Goal: Task Accomplishment & Management: Manage account settings

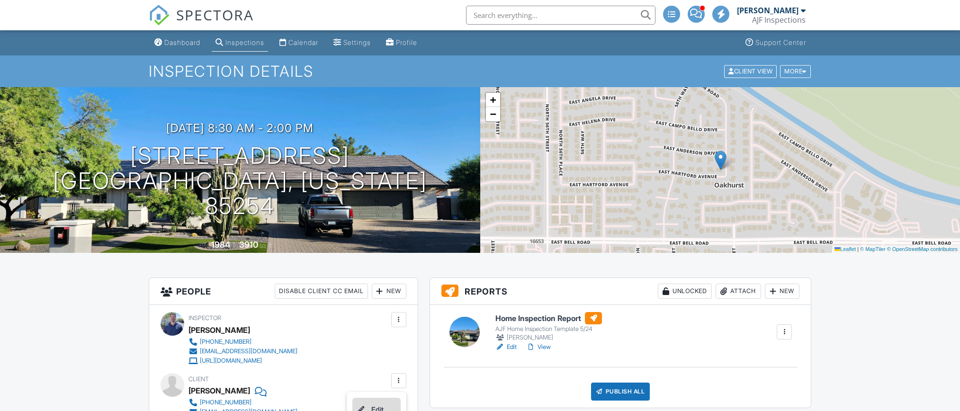
click at [382, 398] on li "Edit" at bounding box center [376, 410] width 48 height 24
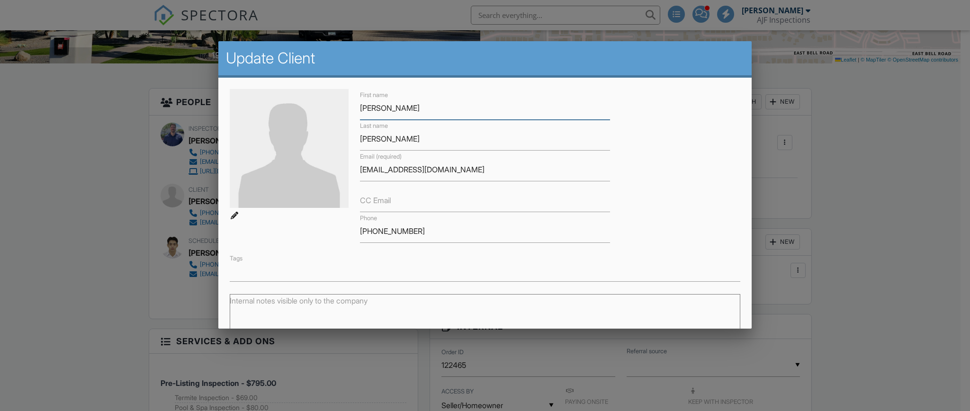
scroll to position [189, 0]
click at [379, 197] on label "CC Email" at bounding box center [375, 200] width 31 height 10
click at [379, 197] on input "CC Email" at bounding box center [485, 200] width 250 height 23
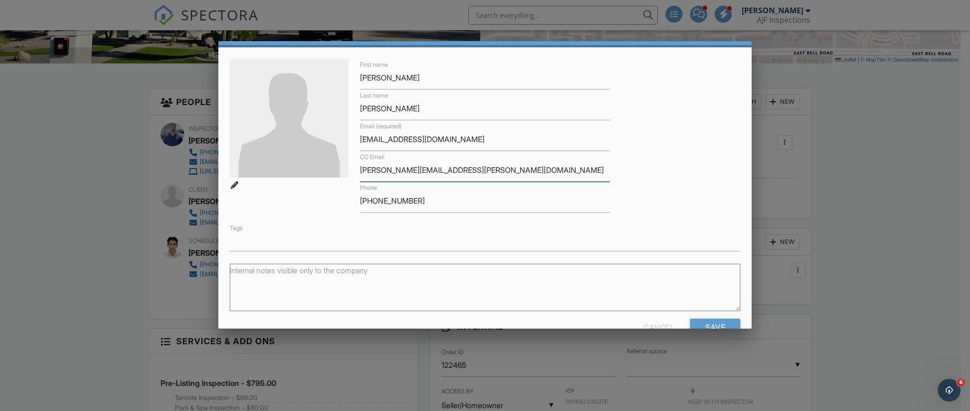
scroll to position [55, 0]
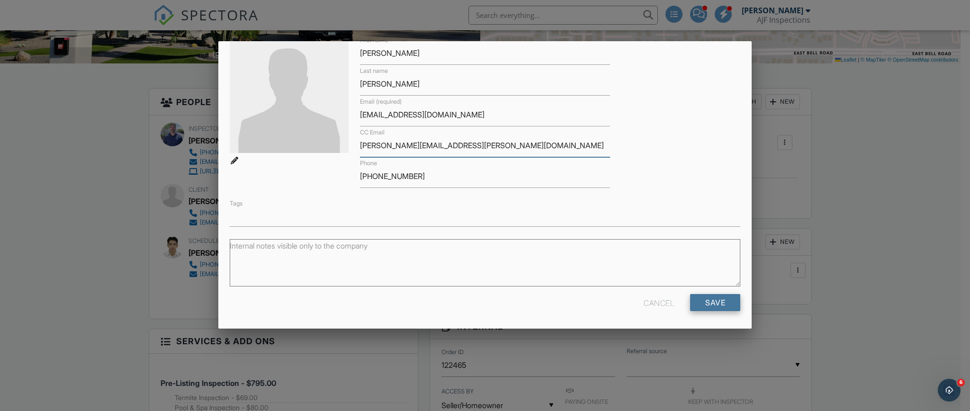
type input "[PERSON_NAME][EMAIL_ADDRESS][PERSON_NAME][DOMAIN_NAME]"
click at [708, 300] on input "Save" at bounding box center [715, 302] width 50 height 17
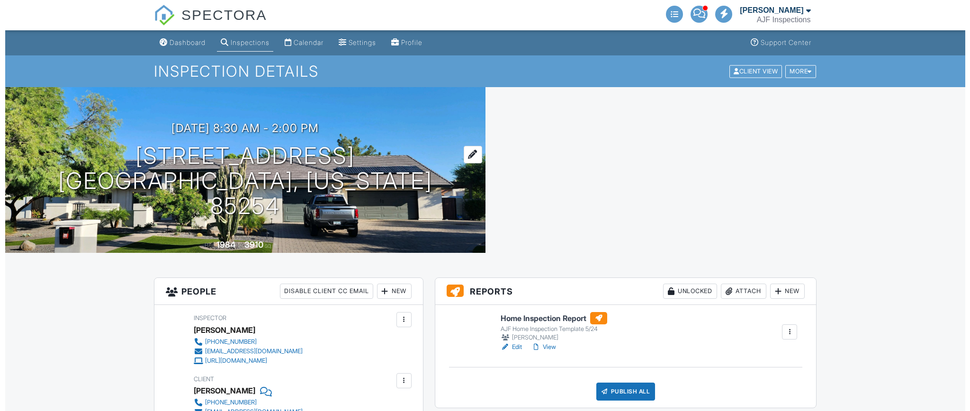
scroll to position [63, 0]
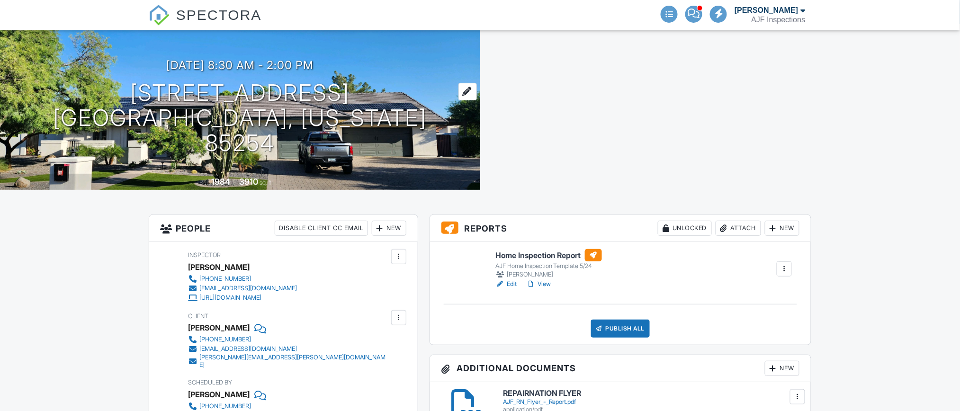
click at [148, 105] on h1 "[STREET_ADDRESS] [GEOGRAPHIC_DATA], [US_STATE] 85254" at bounding box center [240, 117] width 450 height 75
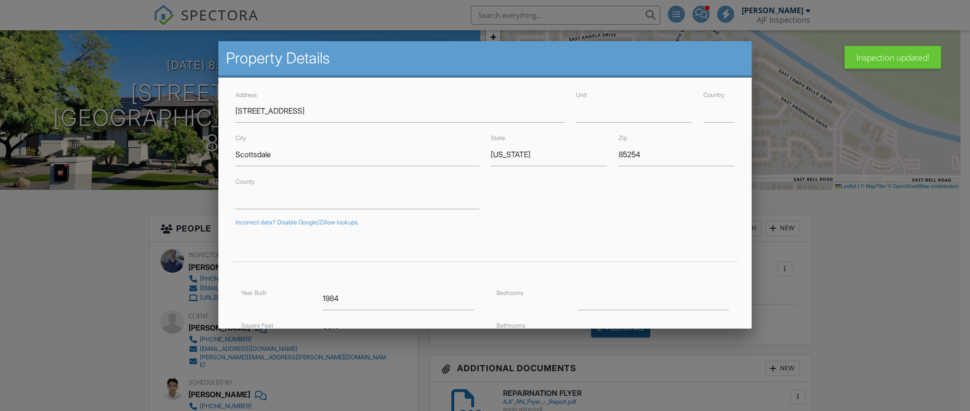
click at [98, 204] on div at bounding box center [485, 210] width 970 height 514
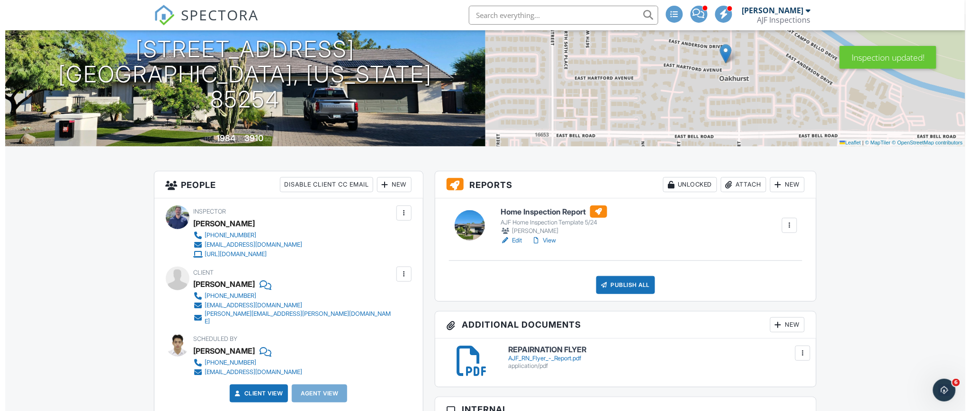
scroll to position [126, 0]
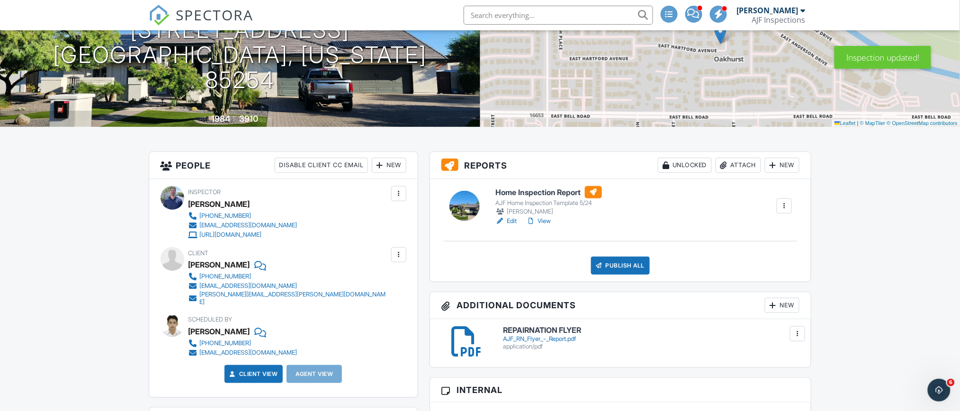
click at [205, 266] on div "[PERSON_NAME]" at bounding box center [219, 265] width 62 height 14
copy div "[PERSON_NAME]"
click at [736, 165] on div "Attach" at bounding box center [737, 165] width 45 height 15
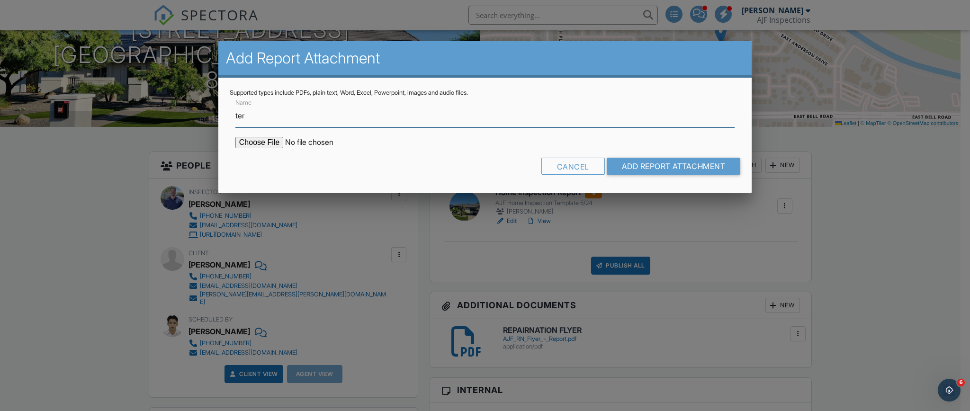
type input "Termite Report"
click at [271, 140] on input "file" at bounding box center [315, 142] width 161 height 11
type input "C:\fakepath\Sent_WDIIR Inspection NO Evide - 2025-09-29T132029.462.pdf"
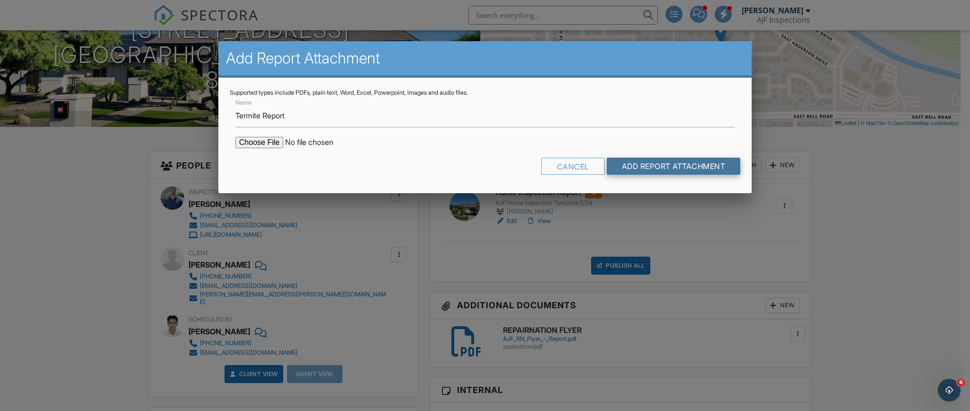
click at [697, 169] on input "Add Report Attachment" at bounding box center [673, 166] width 134 height 17
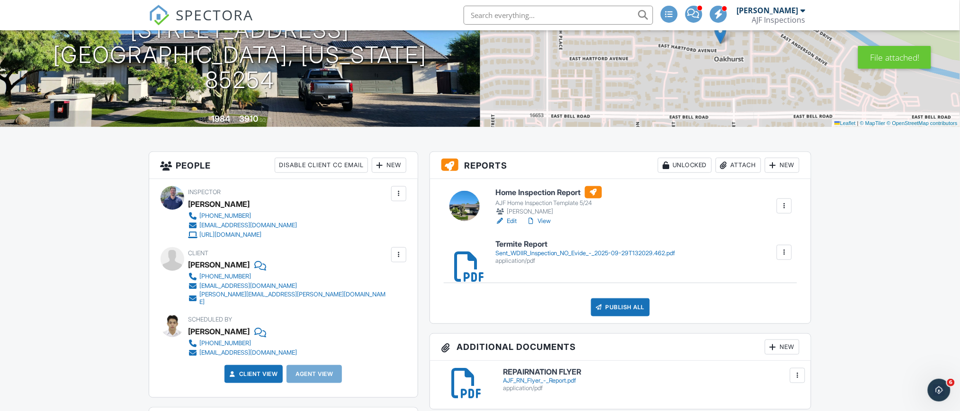
click at [595, 253] on div "Sent_WDIIR_Inspection_NO_Evide_-_2025-09-29T132029.462.pdf" at bounding box center [585, 254] width 180 height 8
